Goal: Information Seeking & Learning: Learn about a topic

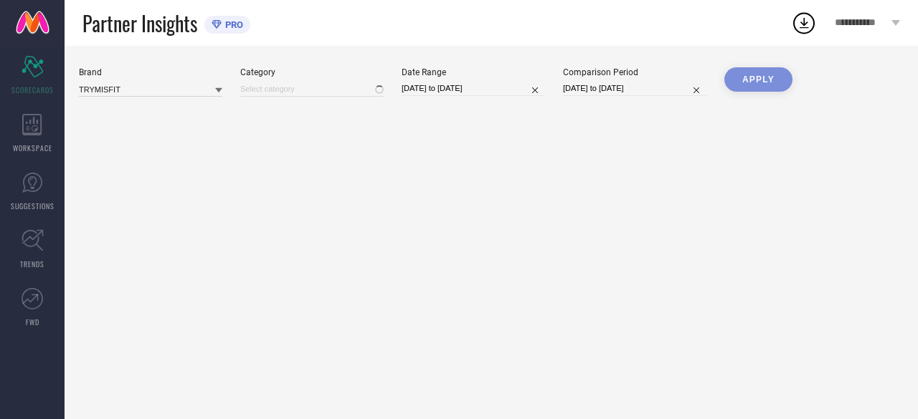
type input "All"
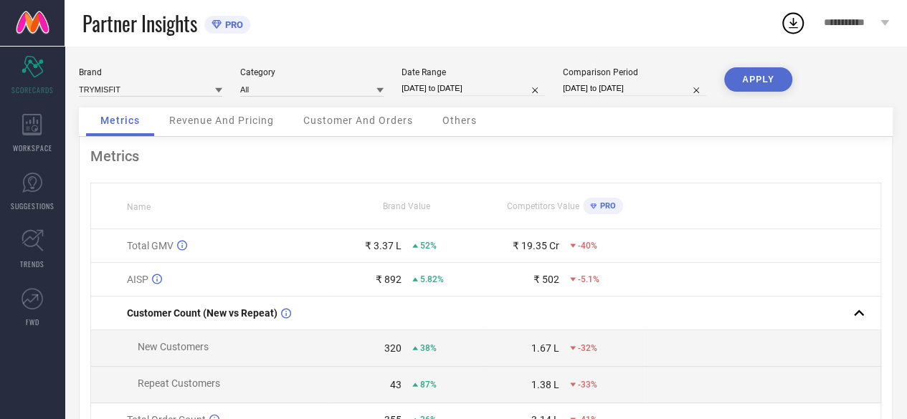
select select "7"
select select "2025"
select select "8"
select select "2025"
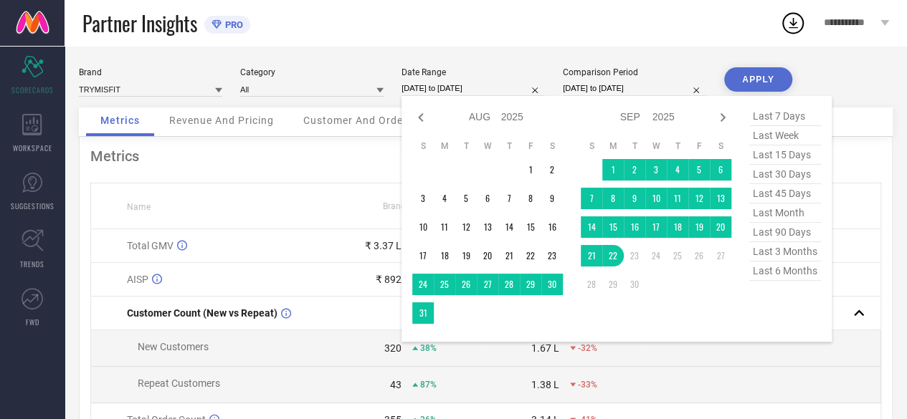
click at [427, 87] on input "[DATE] to [DATE]" at bounding box center [473, 88] width 143 height 15
click at [611, 171] on td "1" at bounding box center [613, 170] width 22 height 22
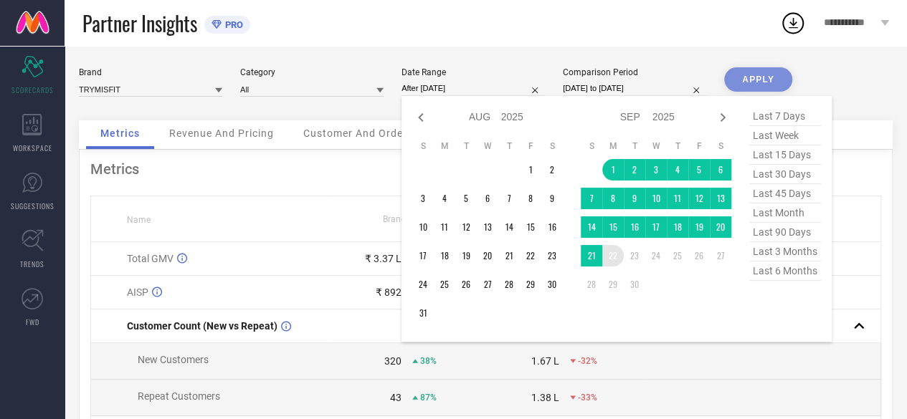
type input "[DATE] to [DATE]"
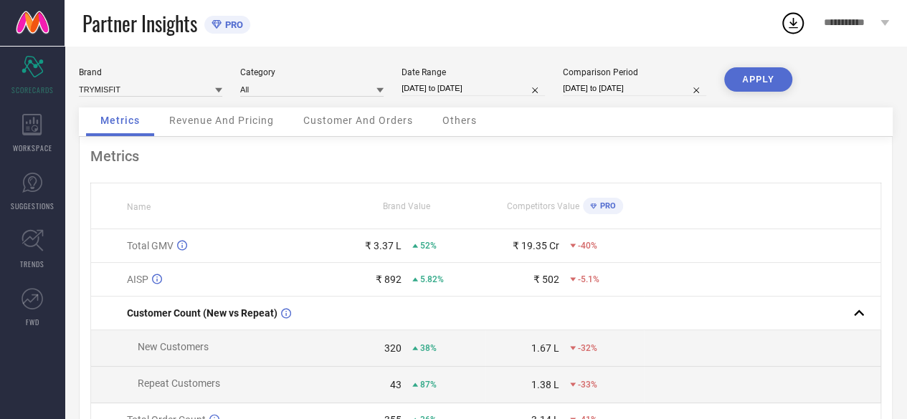
select select "7"
select select "2024"
select select "8"
select select "2024"
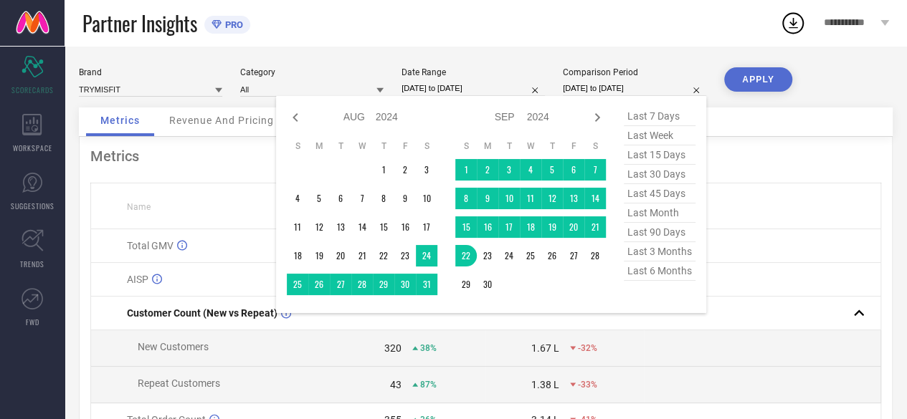
click at [575, 88] on input "[DATE] to [DATE]" at bounding box center [634, 88] width 143 height 15
click at [384, 169] on td "1" at bounding box center [384, 170] width 22 height 22
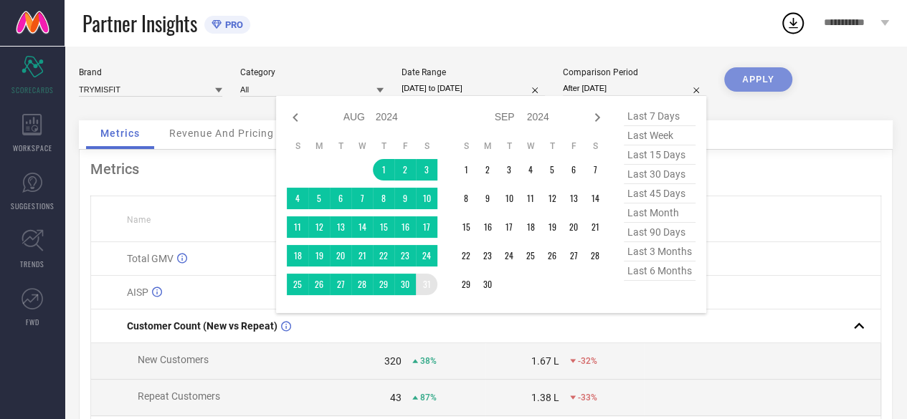
type input "[DATE] to [DATE]"
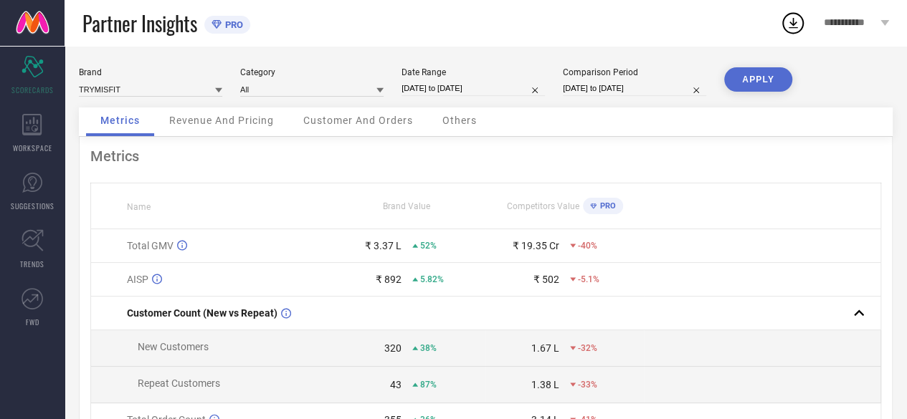
select select "7"
select select "2024"
select select "8"
select select "2024"
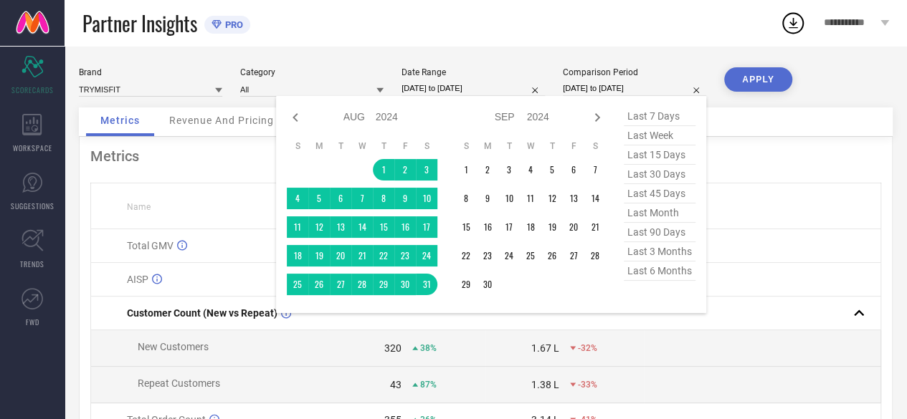
click at [624, 88] on input "[DATE] to [DATE]" at bounding box center [634, 88] width 143 height 15
click at [596, 116] on icon at bounding box center [597, 117] width 17 height 17
select select "8"
select select "2024"
select select "9"
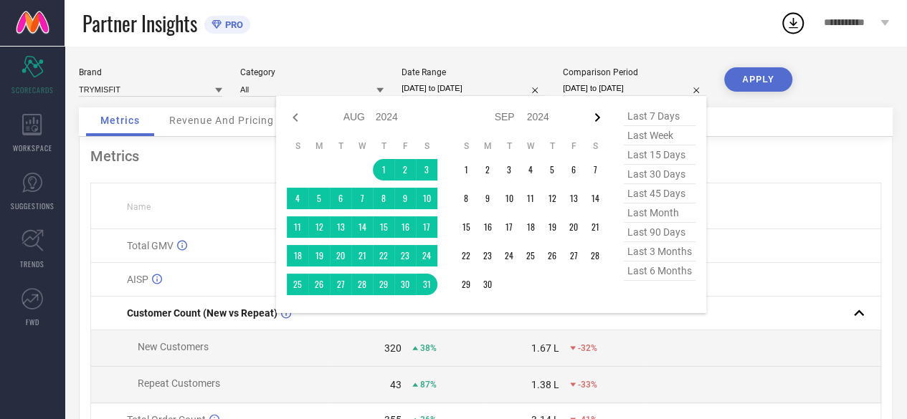
select select "2024"
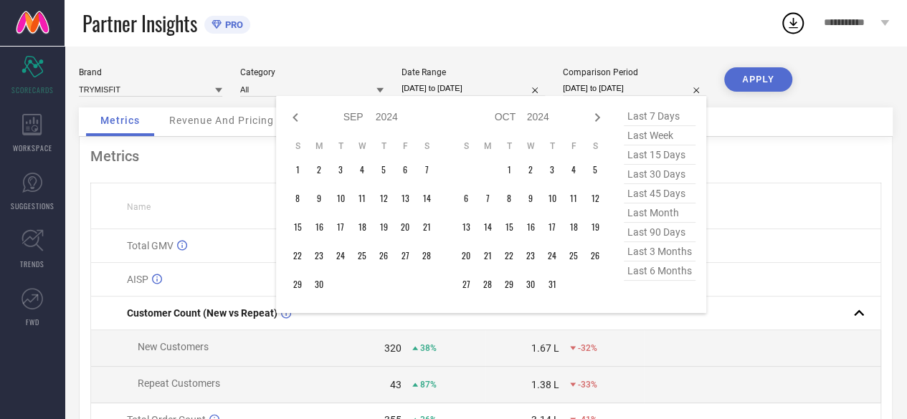
click at [596, 116] on icon at bounding box center [597, 117] width 17 height 17
select select "9"
select select "2024"
select select "10"
select select "2024"
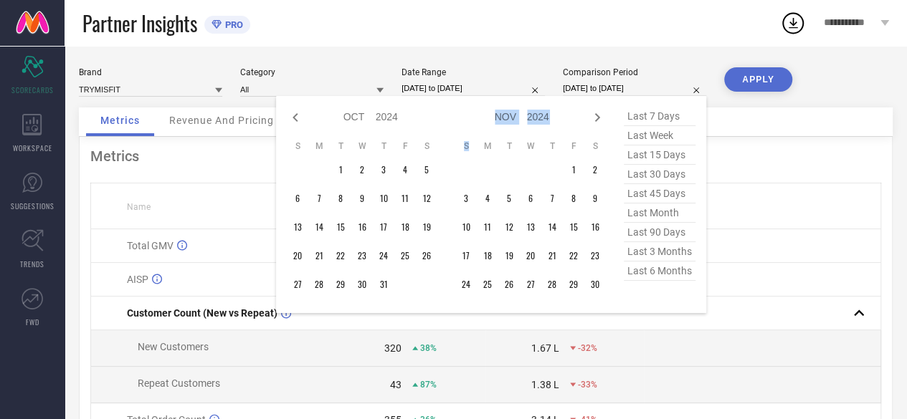
click at [596, 116] on icon at bounding box center [597, 117] width 17 height 17
select select "10"
select select "2024"
select select "11"
select select "2024"
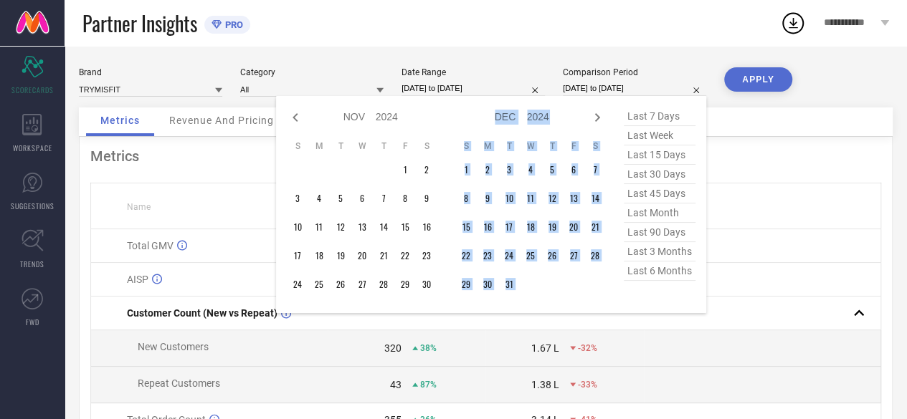
click at [596, 116] on icon at bounding box center [597, 117] width 17 height 17
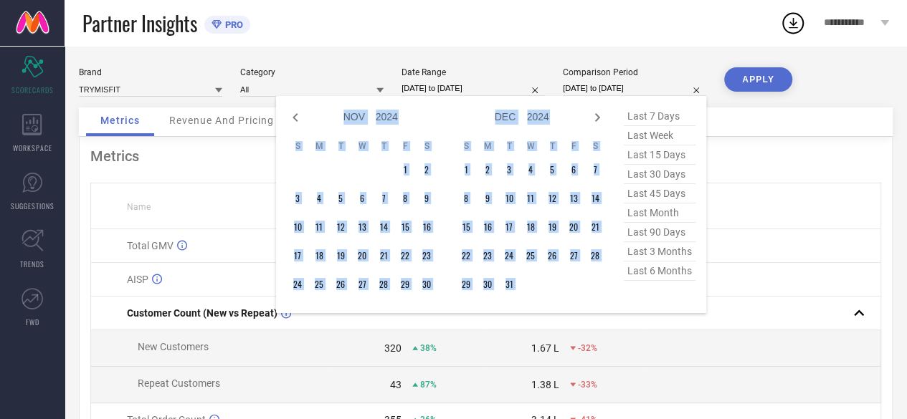
select select "11"
select select "2024"
select select "2025"
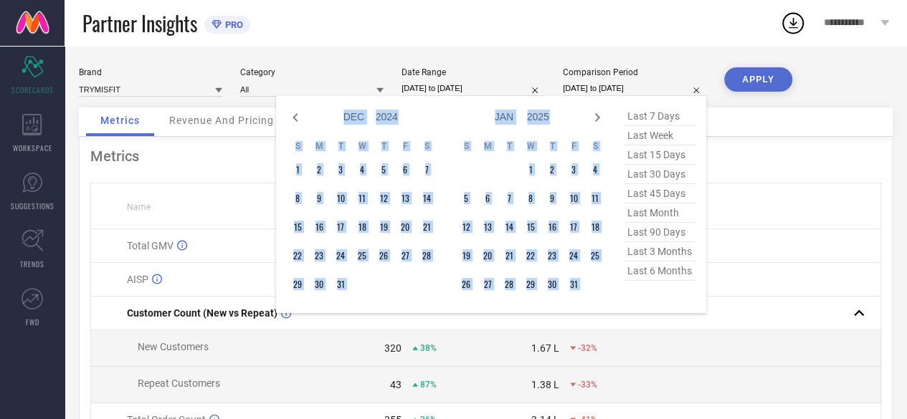
click at [596, 116] on icon at bounding box center [597, 117] width 17 height 17
select select "2025"
select select "1"
select select "2025"
click at [596, 116] on icon at bounding box center [597, 117] width 17 height 17
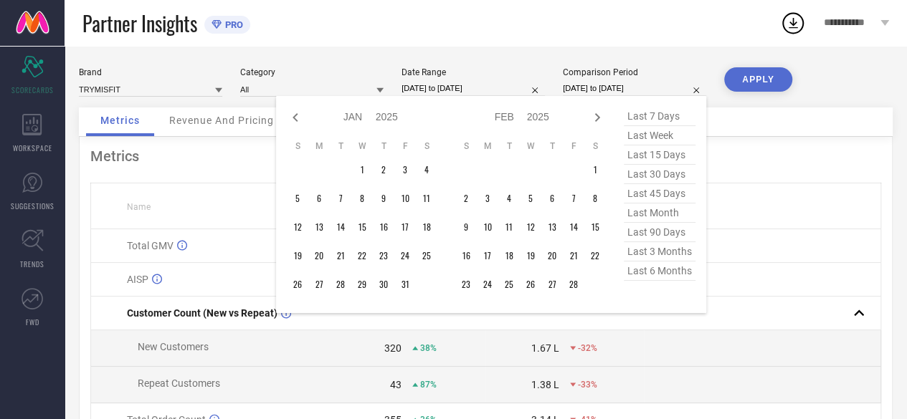
select select "1"
select select "2025"
select select "2"
select select "2025"
click at [596, 116] on icon at bounding box center [597, 117] width 17 height 17
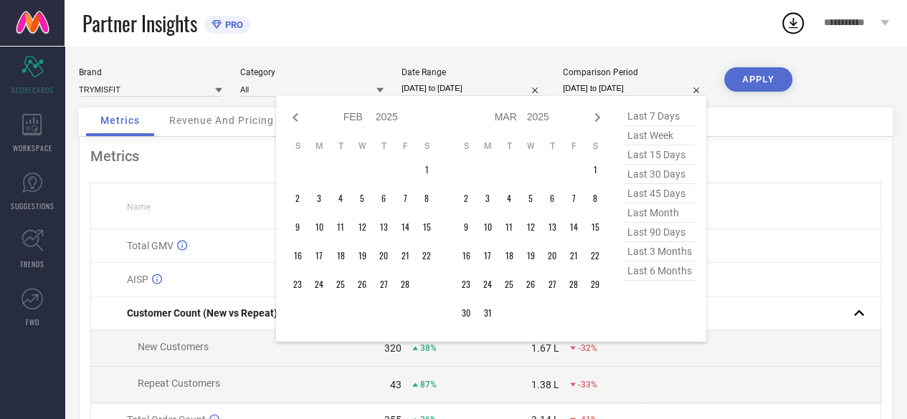
select select "2"
select select "2025"
select select "3"
select select "2025"
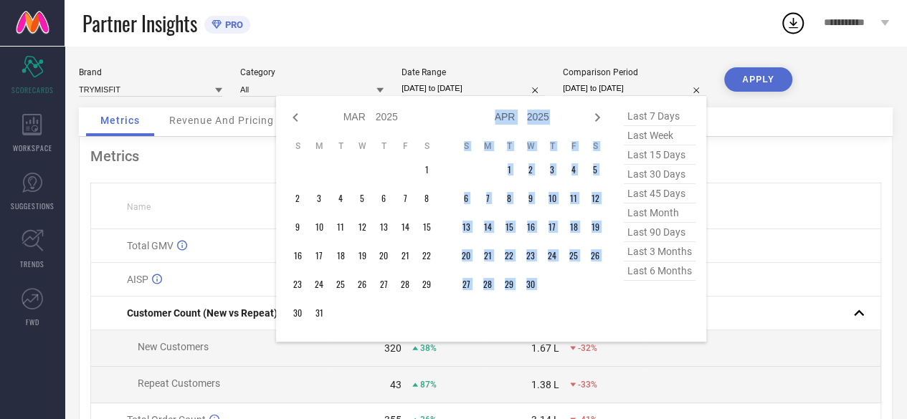
click at [596, 116] on icon at bounding box center [597, 117] width 17 height 17
select select "3"
select select "2025"
select select "4"
select select "2025"
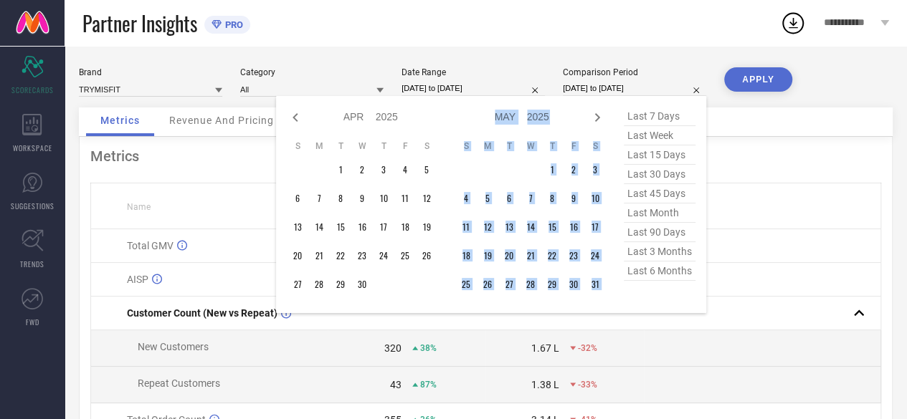
click at [596, 116] on icon at bounding box center [597, 117] width 17 height 17
select select "4"
select select "2025"
select select "5"
select select "2025"
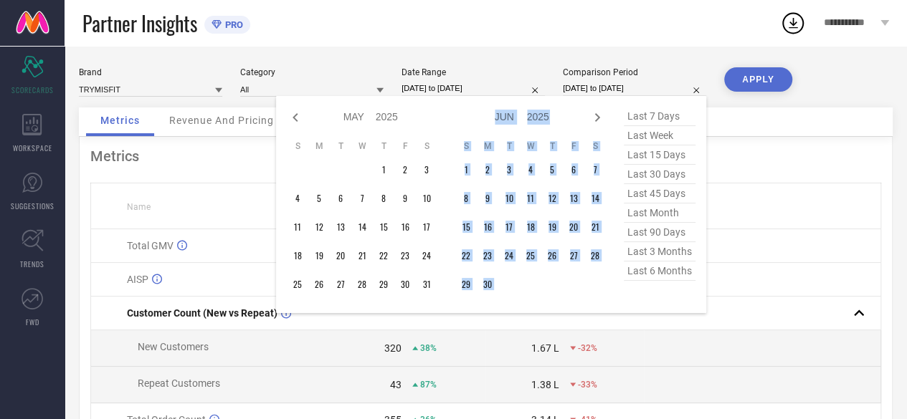
click at [596, 116] on icon at bounding box center [597, 117] width 17 height 17
select select "5"
select select "2025"
select select "6"
select select "2025"
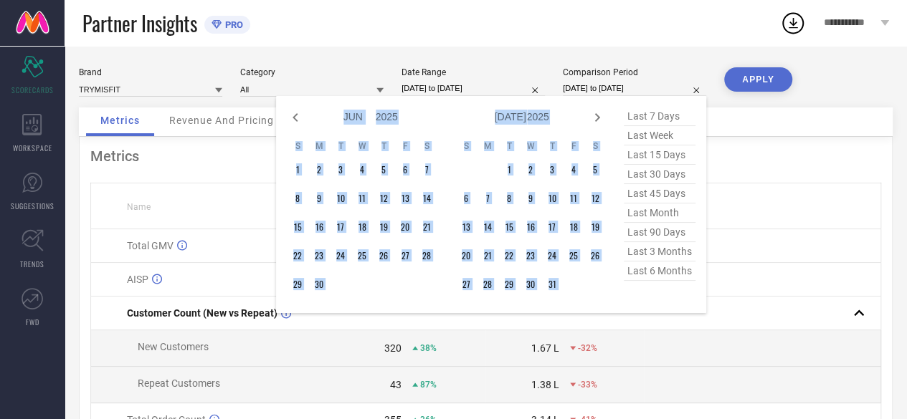
click at [596, 116] on icon at bounding box center [597, 117] width 17 height 17
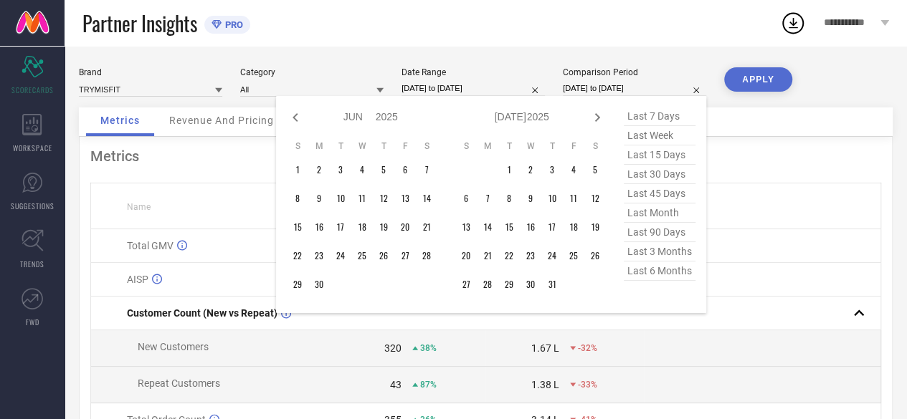
select select "6"
select select "2025"
select select "7"
select select "2025"
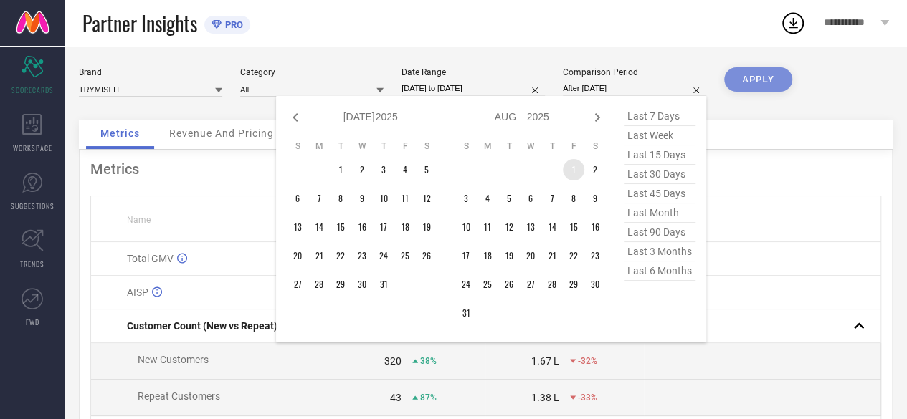
click at [574, 170] on td "1" at bounding box center [574, 170] width 22 height 22
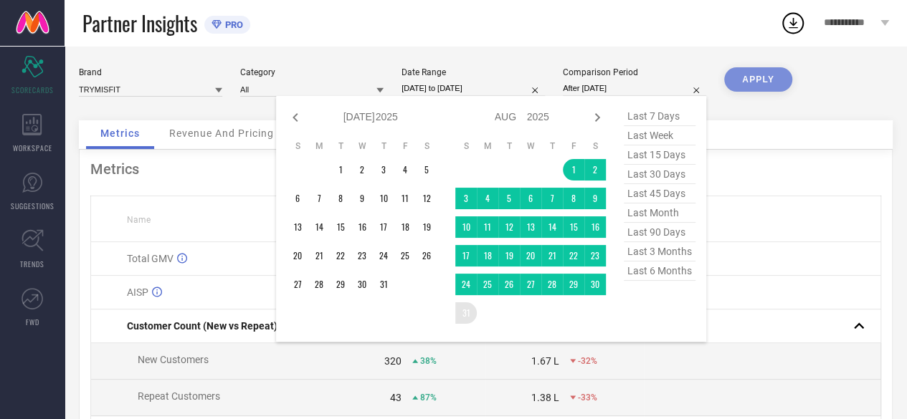
type input "[DATE] to [DATE]"
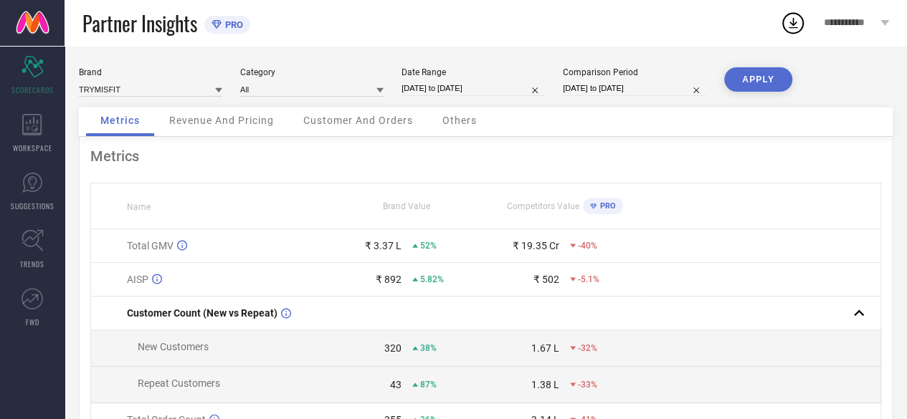
click at [754, 79] on button "APPLY" at bounding box center [758, 79] width 68 height 24
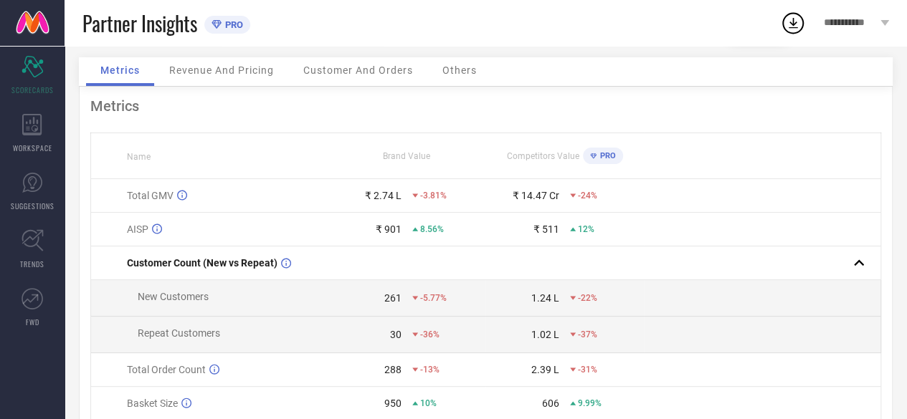
scroll to position [72, 0]
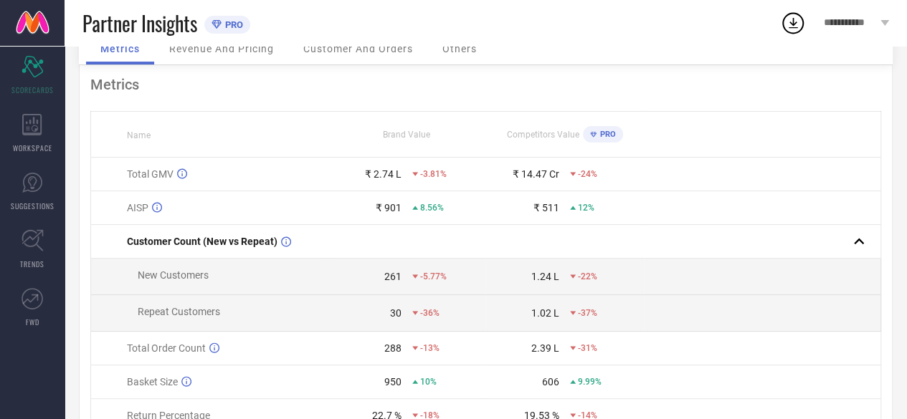
click at [386, 349] on div "288" at bounding box center [392, 348] width 17 height 11
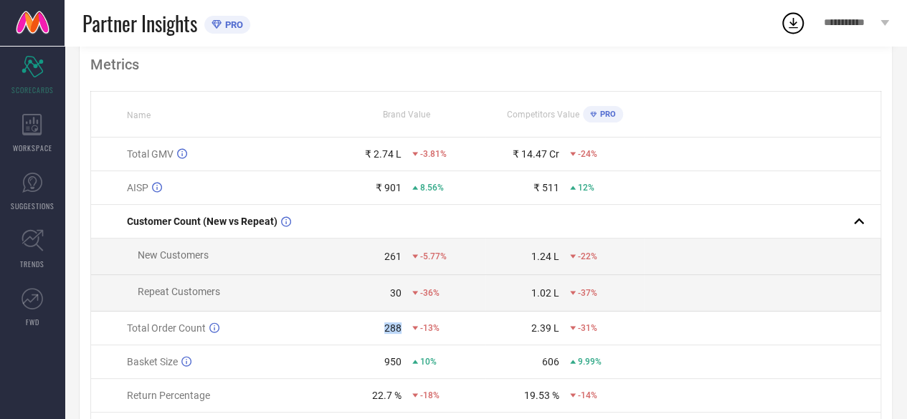
scroll to position [143, 0]
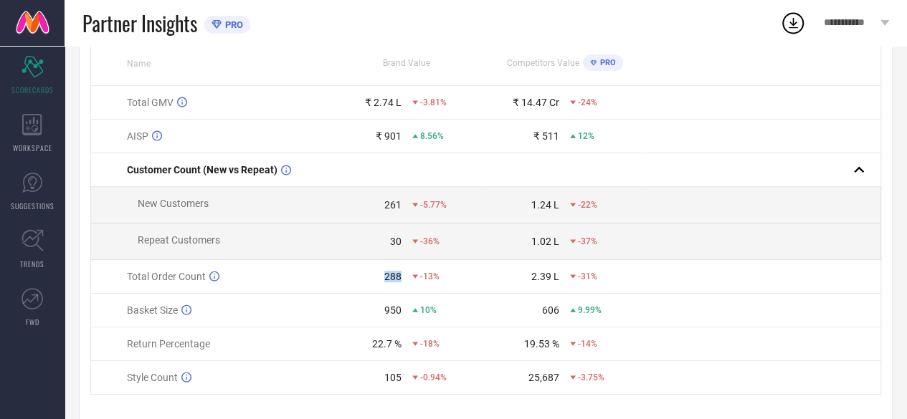
click at [394, 280] on div "288" at bounding box center [392, 276] width 17 height 11
click at [381, 349] on div "22.7 %" at bounding box center [386, 343] width 29 height 11
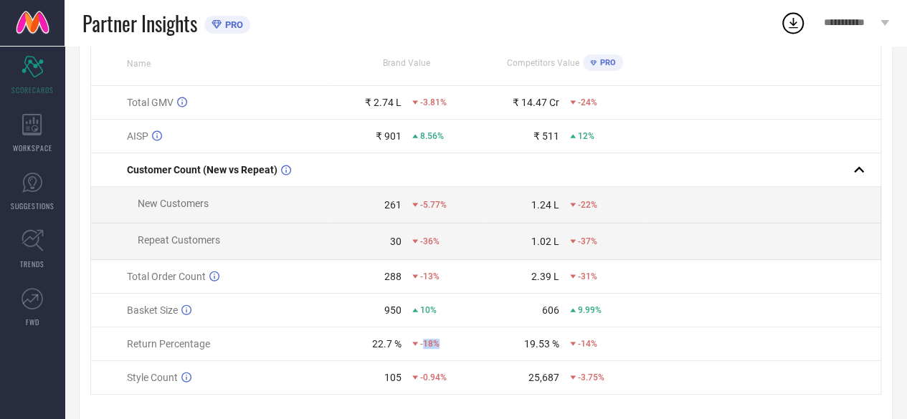
drag, startPoint x: 425, startPoint y: 347, endPoint x: 437, endPoint y: 349, distance: 13.1
click at [437, 349] on span "-18%" at bounding box center [429, 344] width 19 height 10
click at [454, 348] on div "-18%" at bounding box center [448, 344] width 73 height 10
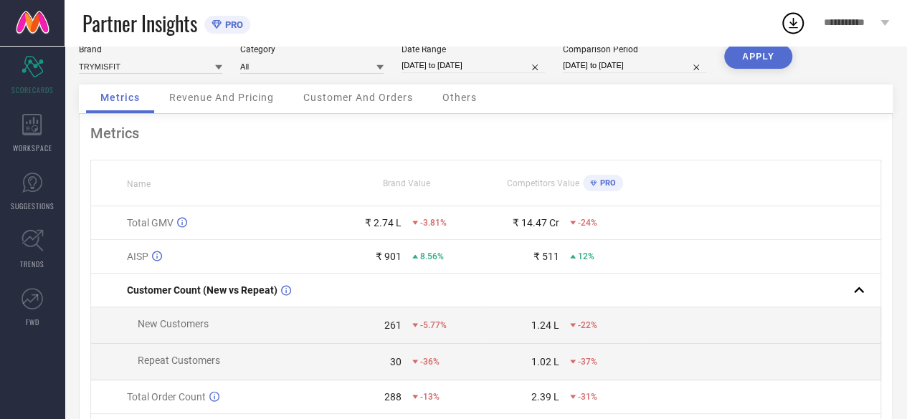
scroll to position [0, 0]
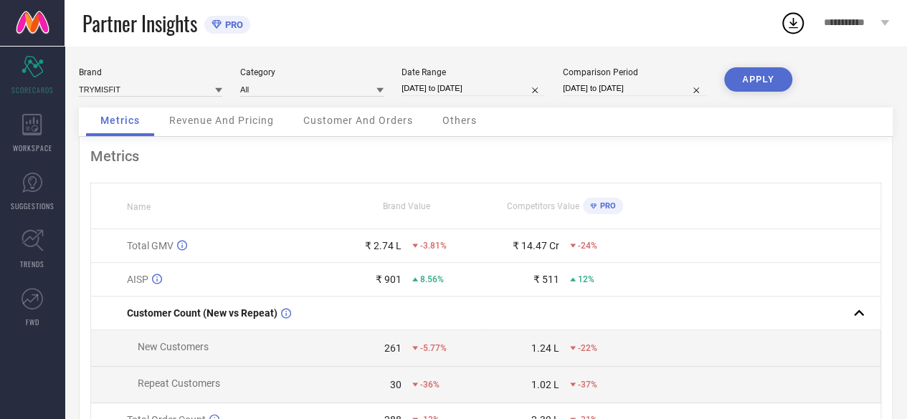
click at [229, 121] on span "Revenue And Pricing" at bounding box center [221, 120] width 105 height 11
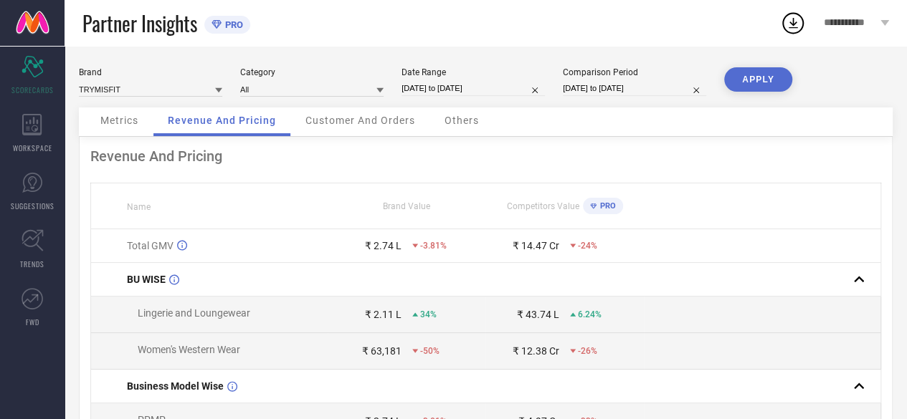
click at [369, 120] on span "Customer And Orders" at bounding box center [360, 120] width 110 height 11
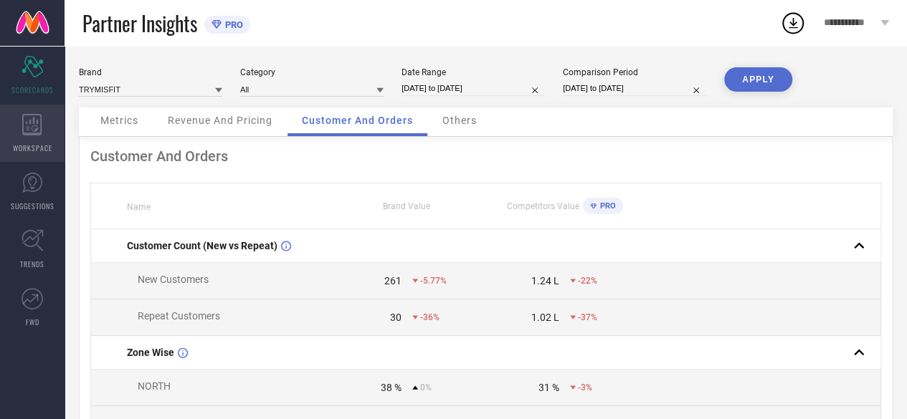
click at [47, 131] on div "WORKSPACE" at bounding box center [32, 133] width 65 height 57
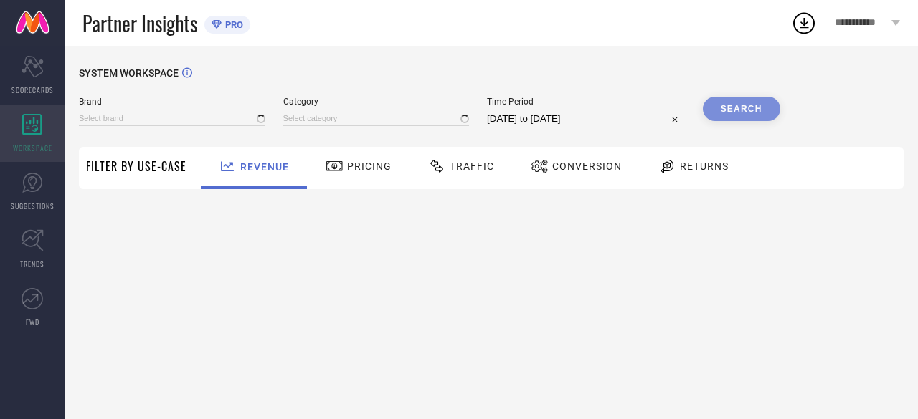
type input "TRYMISFIT"
type input "All"
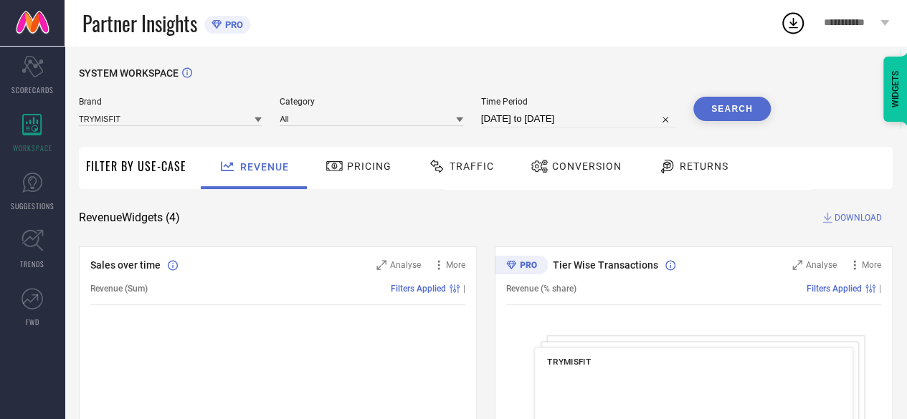
click at [341, 163] on div at bounding box center [337, 166] width 22 height 17
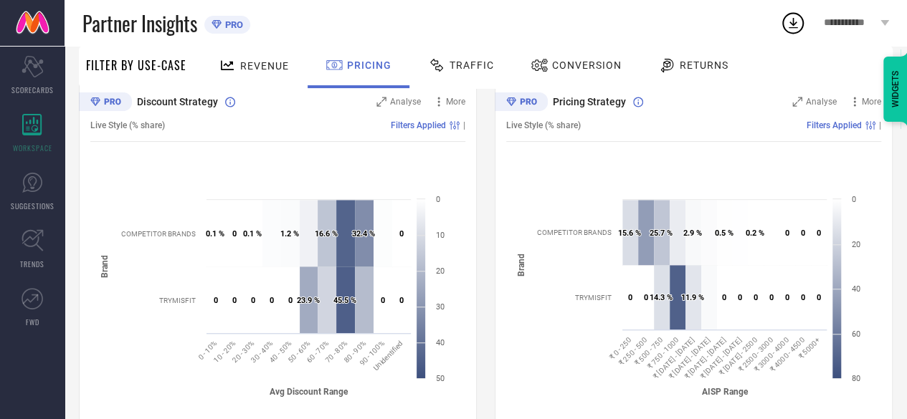
scroll to position [72, 0]
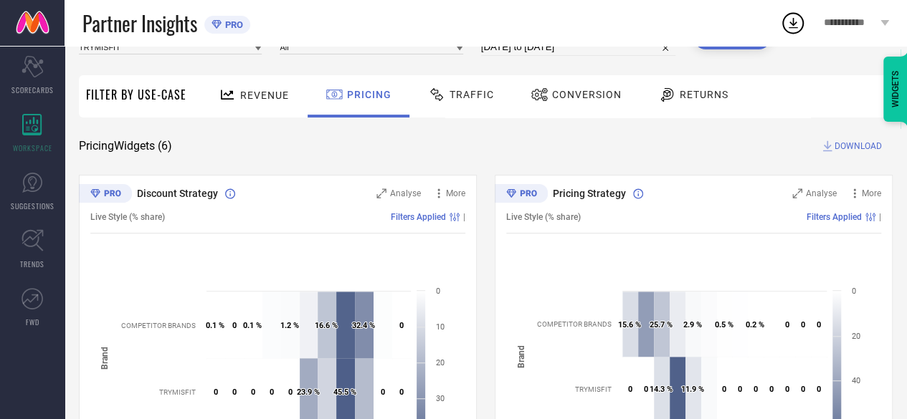
click at [451, 93] on span "Traffic" at bounding box center [472, 94] width 44 height 11
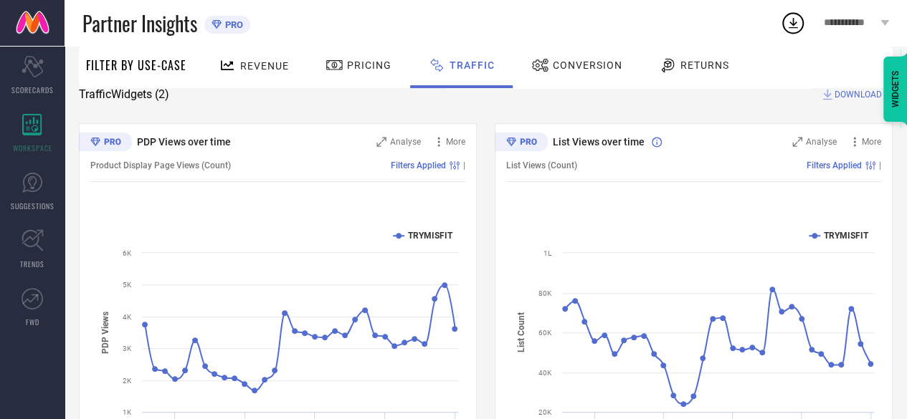
scroll to position [0, 0]
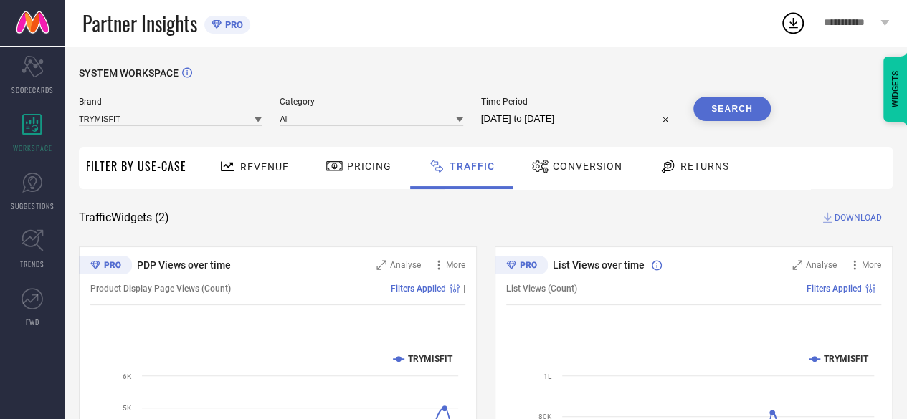
click at [565, 160] on div "Conversion" at bounding box center [577, 166] width 98 height 24
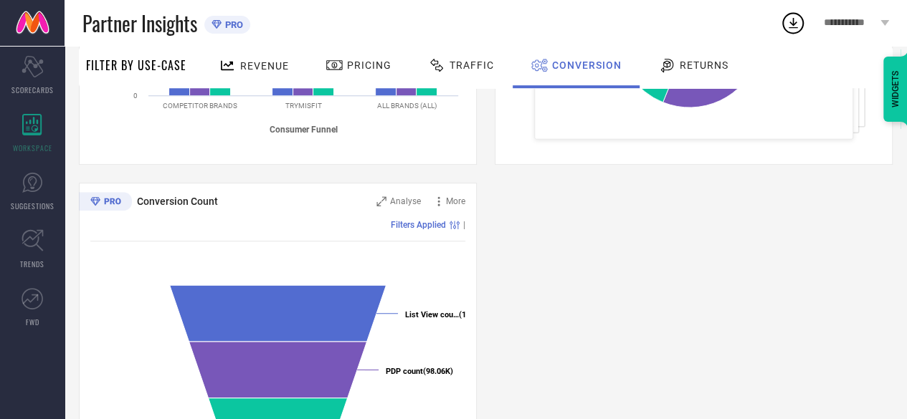
scroll to position [584, 0]
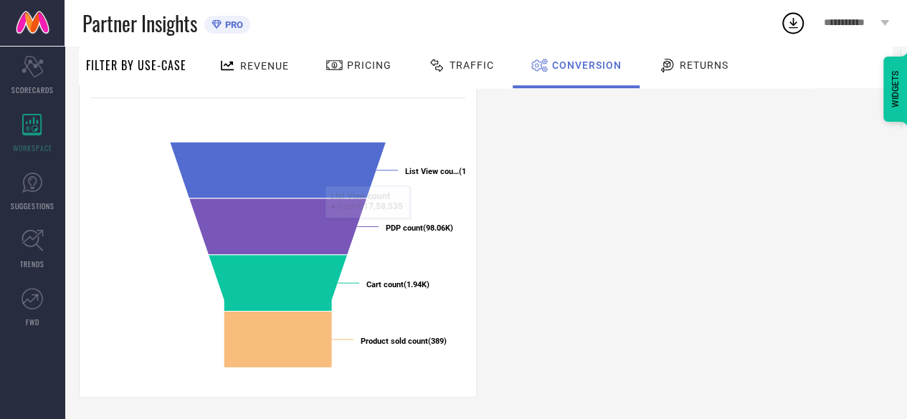
click at [693, 65] on span "Returns" at bounding box center [704, 65] width 49 height 11
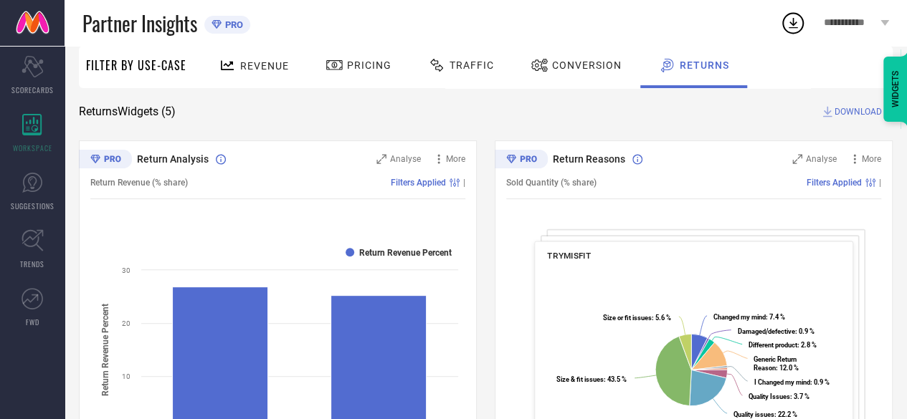
scroll to position [0, 0]
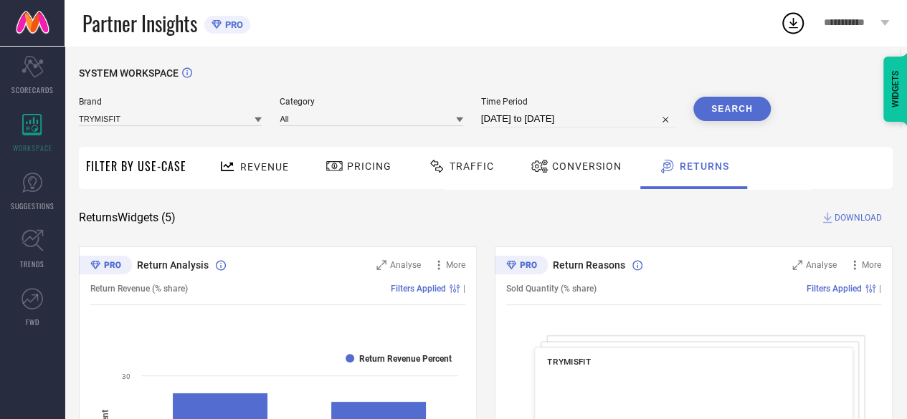
click at [556, 166] on span "Conversion" at bounding box center [587, 166] width 70 height 11
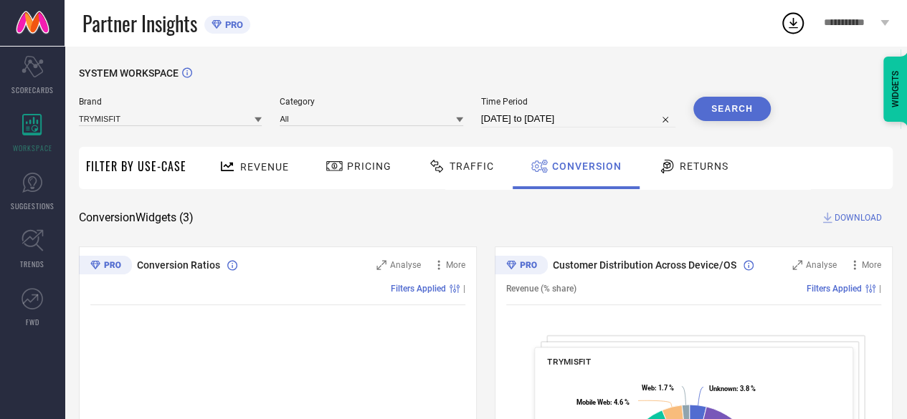
click at [683, 167] on span "Returns" at bounding box center [704, 166] width 49 height 11
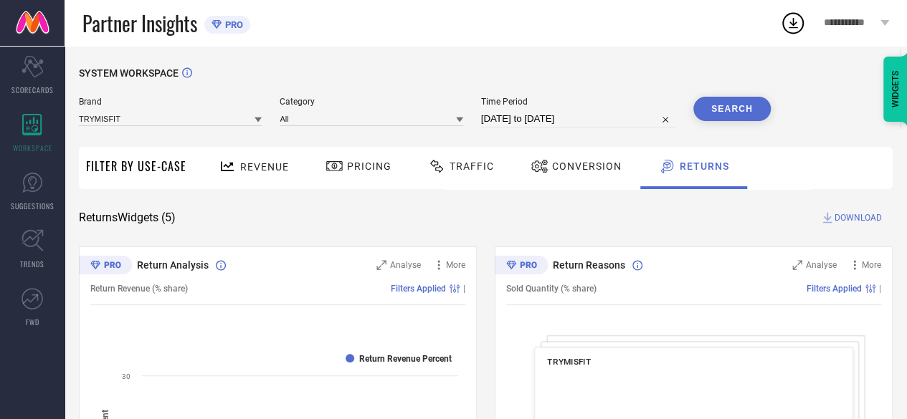
click at [536, 171] on icon at bounding box center [540, 166] width 18 height 17
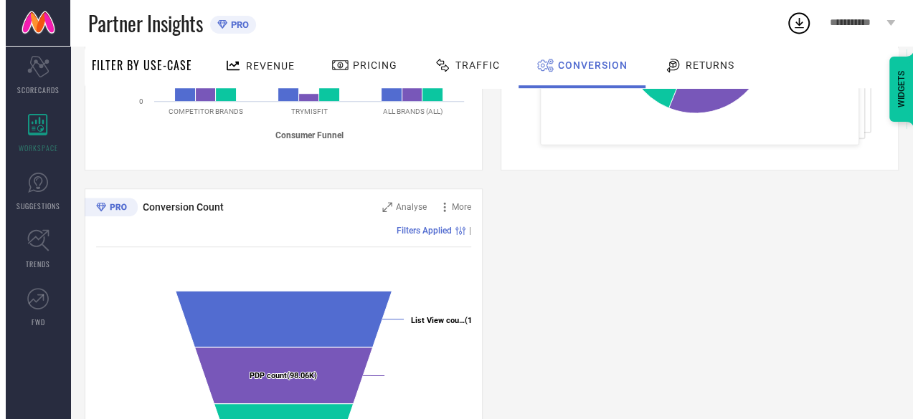
scroll to position [430, 0]
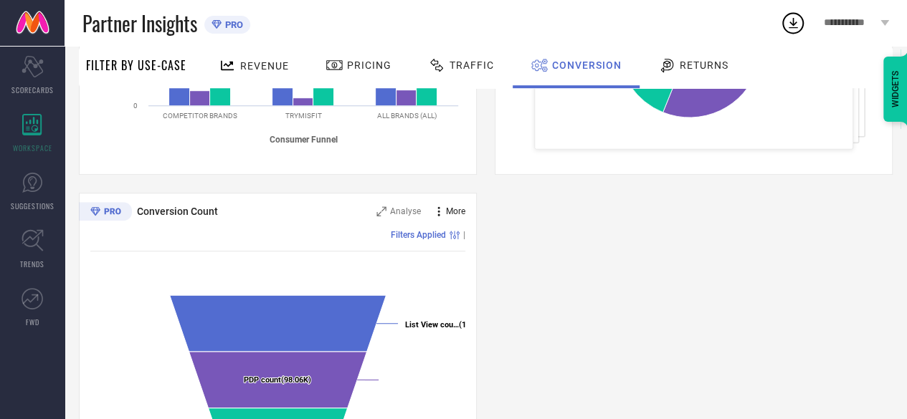
click at [435, 214] on icon at bounding box center [439, 211] width 14 height 14
click at [436, 265] on div "Conversion Count Analyse More Add to emailer Filters Applied | Created with Hig…" at bounding box center [278, 372] width 398 height 359
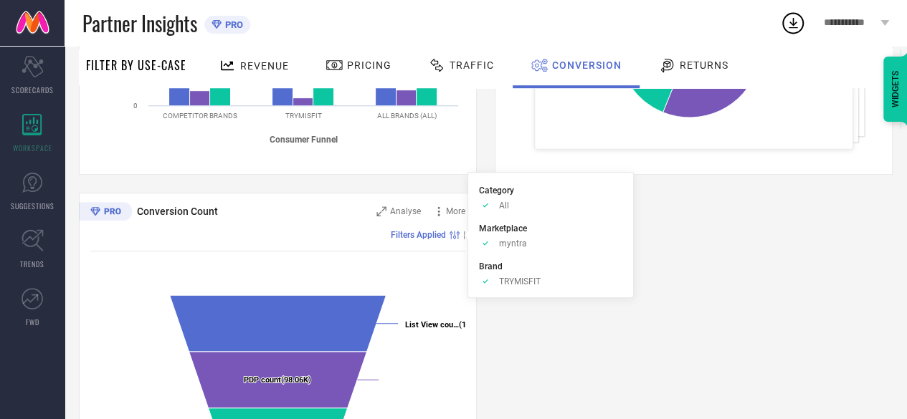
click at [456, 236] on icon at bounding box center [455, 235] width 10 height 9
click at [458, 238] on rect at bounding box center [458, 235] width 1 height 9
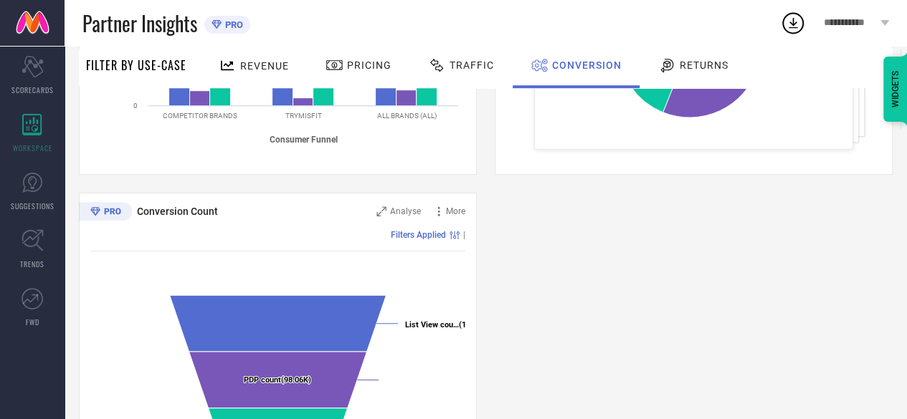
click at [458, 236] on icon at bounding box center [455, 235] width 10 height 9
click at [456, 236] on icon at bounding box center [455, 235] width 10 height 9
click at [433, 236] on span "Filters Applied" at bounding box center [418, 235] width 55 height 10
click at [458, 232] on circle at bounding box center [458, 233] width 2 height 2
click at [387, 208] on div "Analyse" at bounding box center [398, 211] width 44 height 14
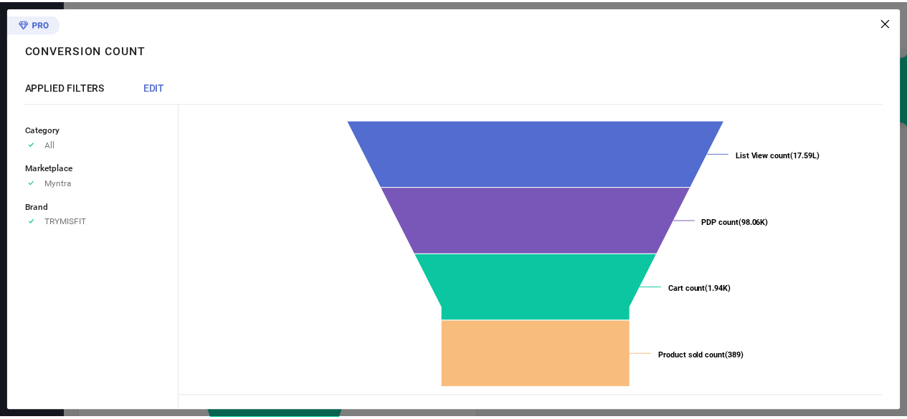
scroll to position [11, 0]
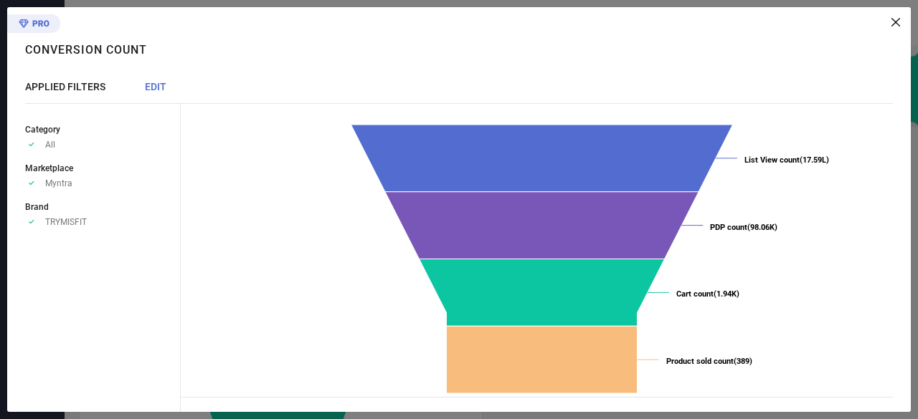
click at [899, 19] on icon at bounding box center [895, 22] width 9 height 9
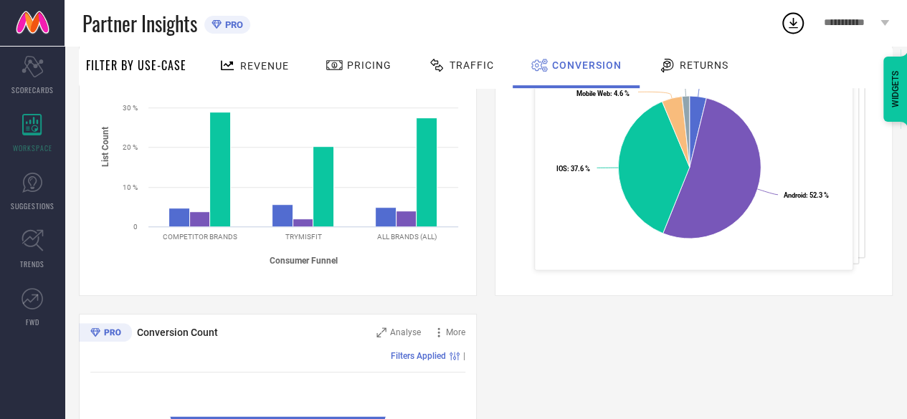
scroll to position [215, 0]
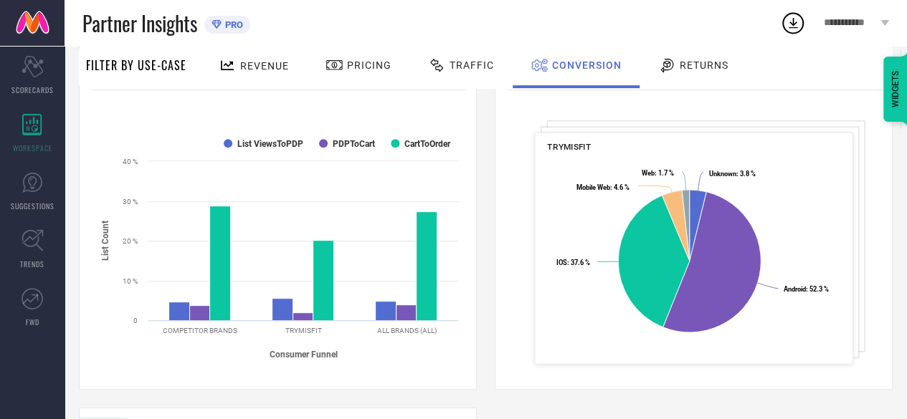
click at [858, 131] on div "Customer Distribution Across Device/OS Analyse More Revenue (% share) Filters A…" at bounding box center [694, 211] width 398 height 359
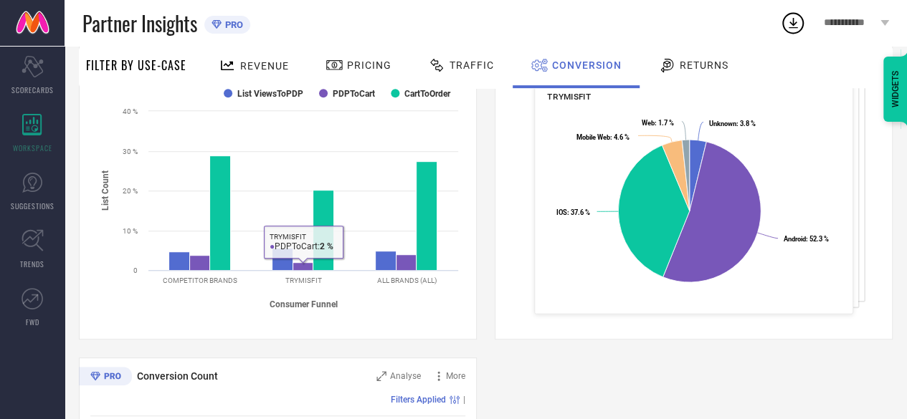
scroll to position [143, 0]
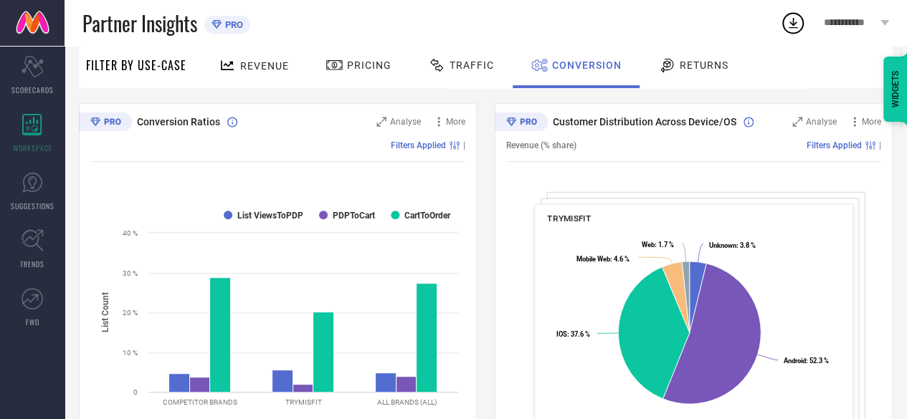
click at [577, 141] on div "Filters Applied |" at bounding box center [729, 146] width 305 height 10
click at [803, 121] on div "Analyse" at bounding box center [814, 122] width 44 height 14
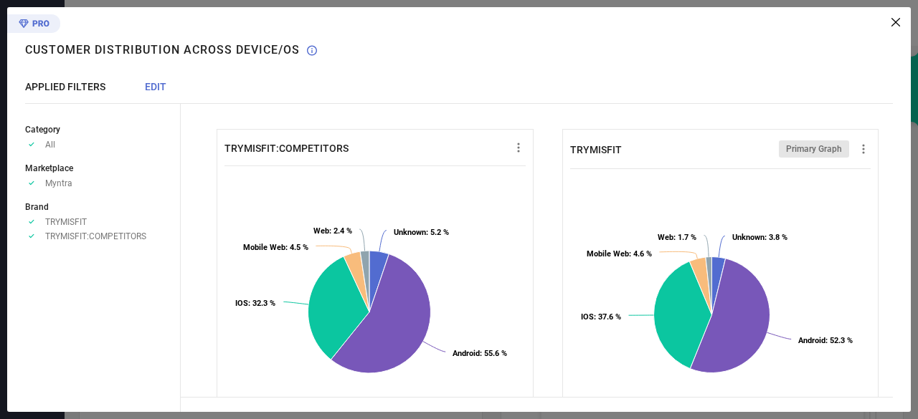
click at [899, 24] on icon at bounding box center [895, 22] width 9 height 9
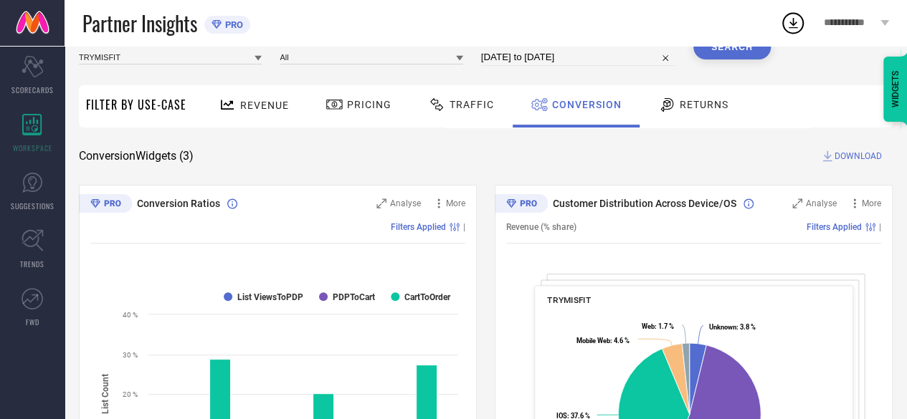
scroll to position [0, 0]
